Goal: Use online tool/utility: Utilize a website feature to perform a specific function

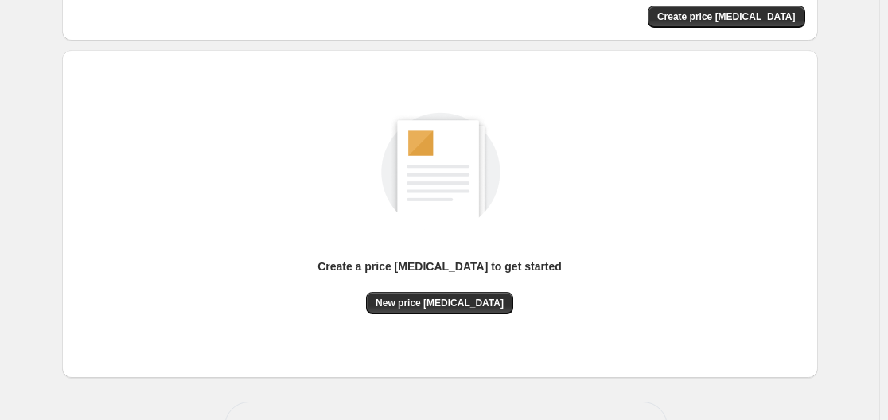
scroll to position [137, 0]
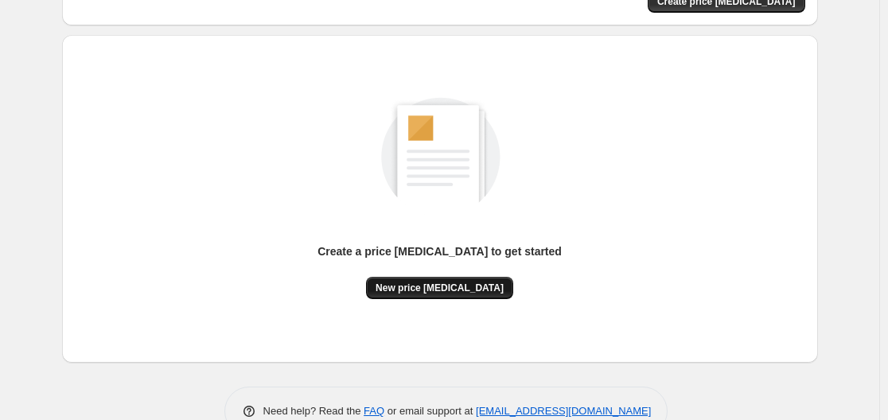
click at [426, 284] on span "New price [MEDICAL_DATA]" at bounding box center [439, 288] width 128 height 13
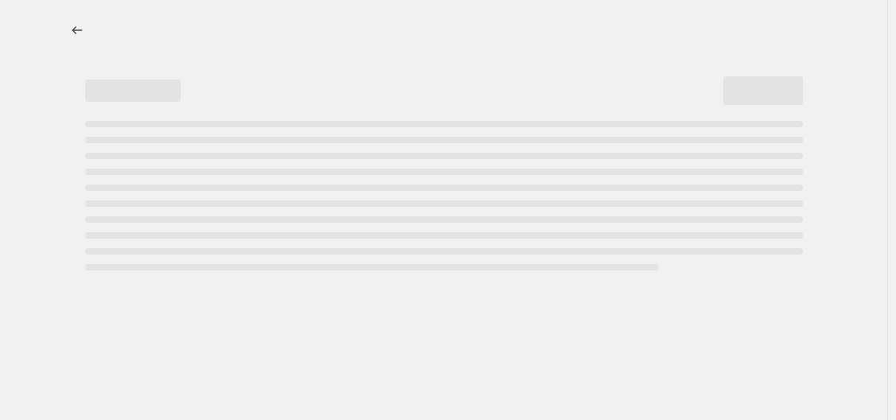
select select "percentage"
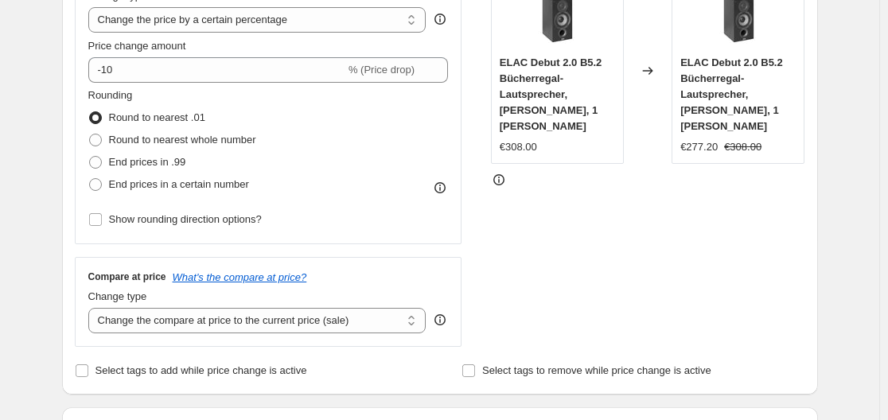
scroll to position [294, 0]
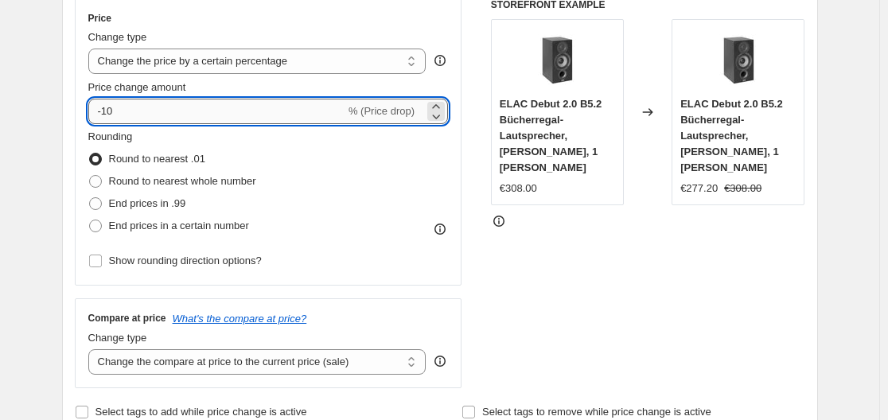
click at [317, 115] on input "-10" at bounding box center [216, 111] width 257 height 25
type input "-1"
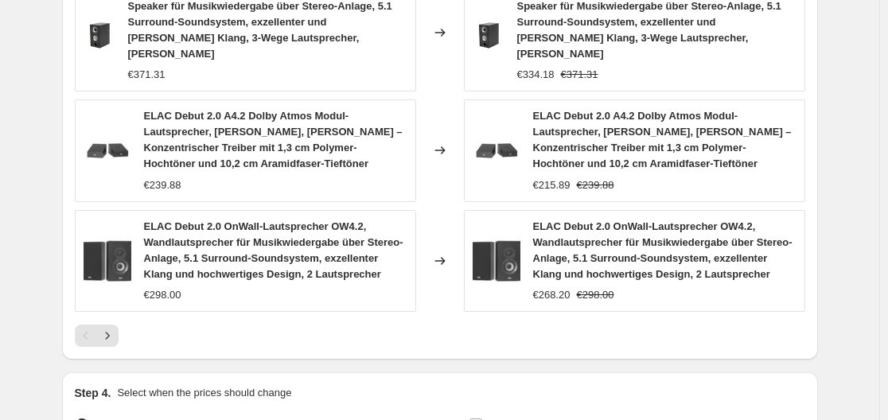
scroll to position [1287, 0]
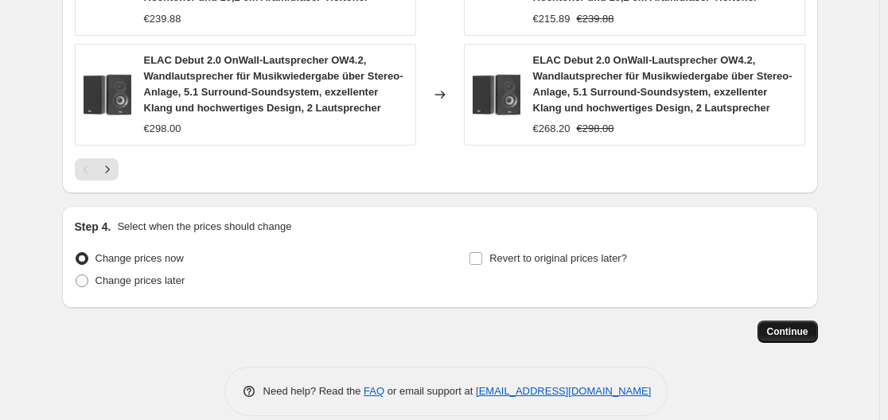
type input "-35"
click at [782, 325] on span "Continue" at bounding box center [787, 331] width 41 height 13
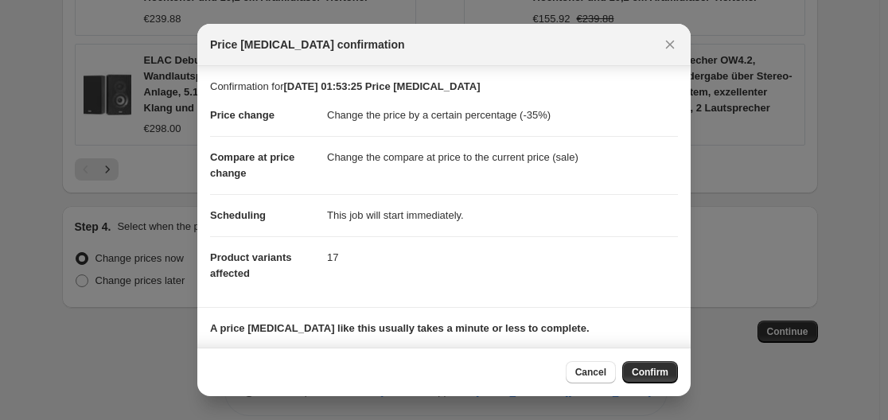
scroll to position [103, 0]
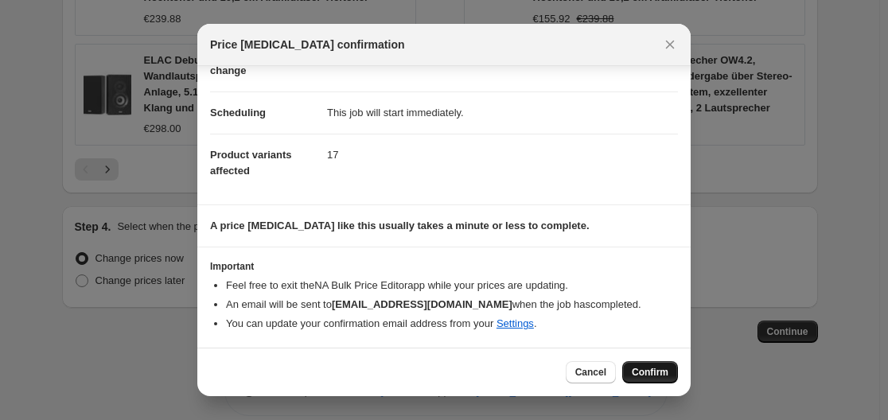
click at [658, 378] on span "Confirm" at bounding box center [650, 372] width 37 height 13
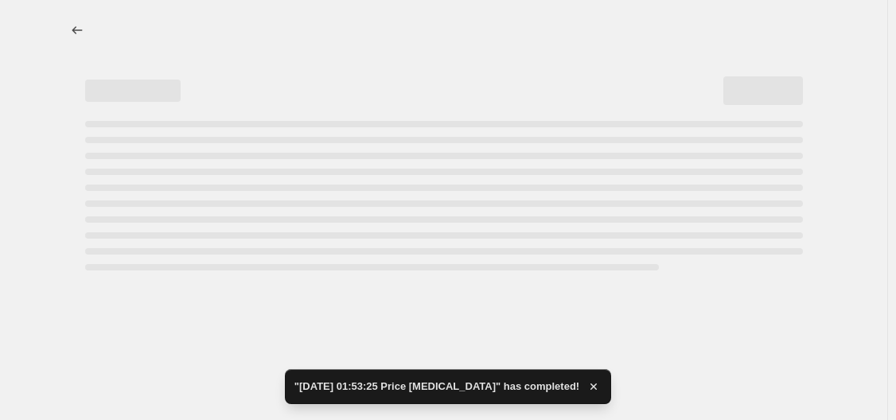
select select "percentage"
